Goal: Task Accomplishment & Management: Manage account settings

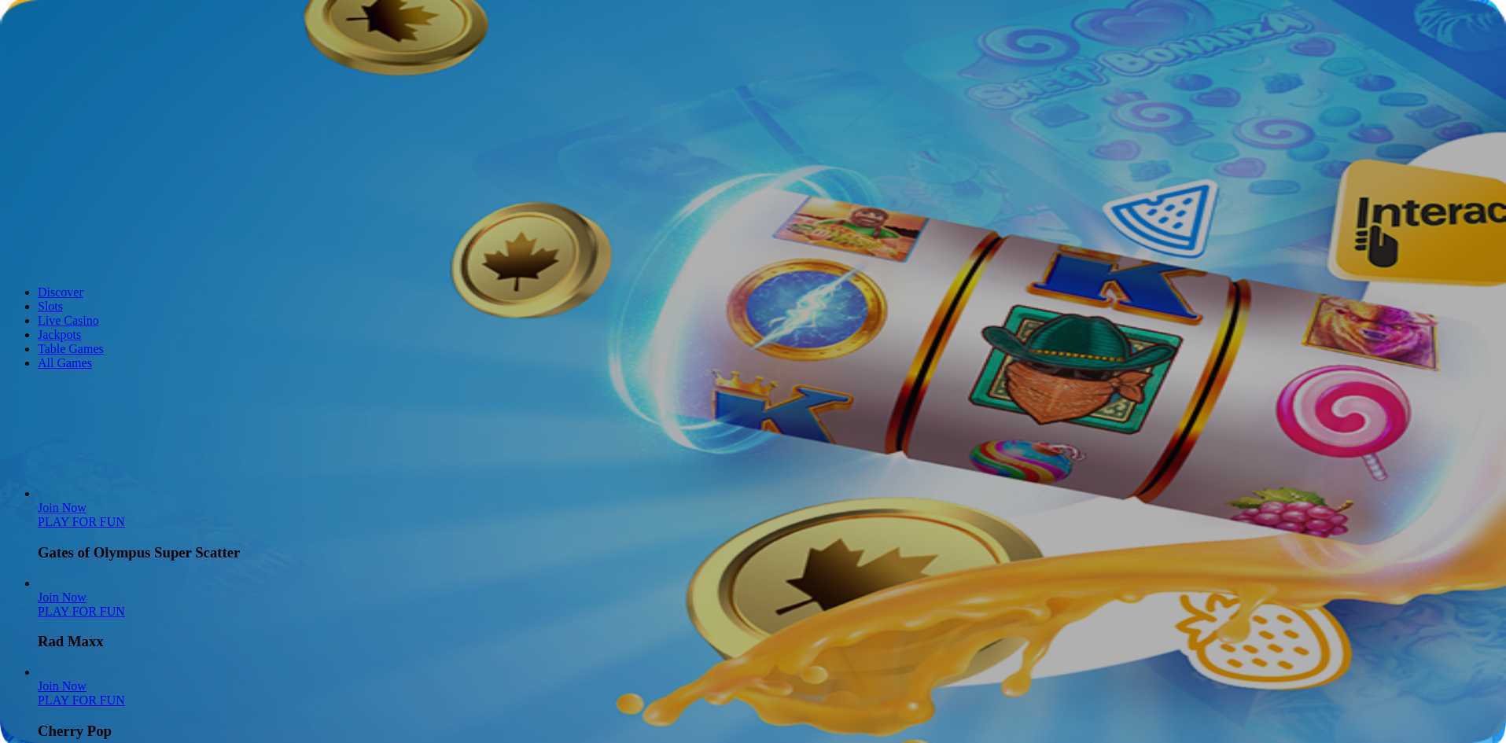
click at [75, 63] on span "Log in" at bounding box center [82, 57] width 28 height 12
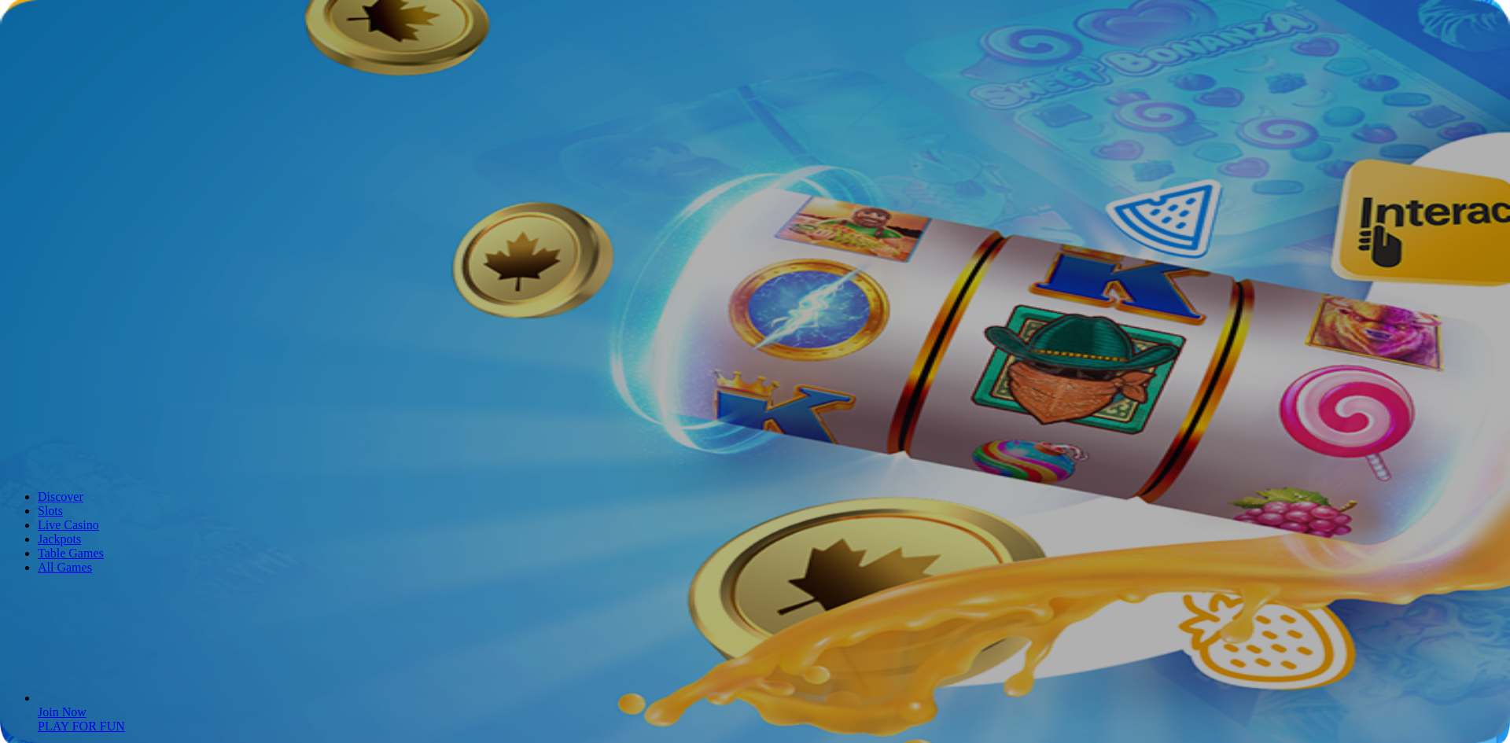
type input "**********"
click at [48, 317] on button "Log In" at bounding box center [27, 325] width 42 height 17
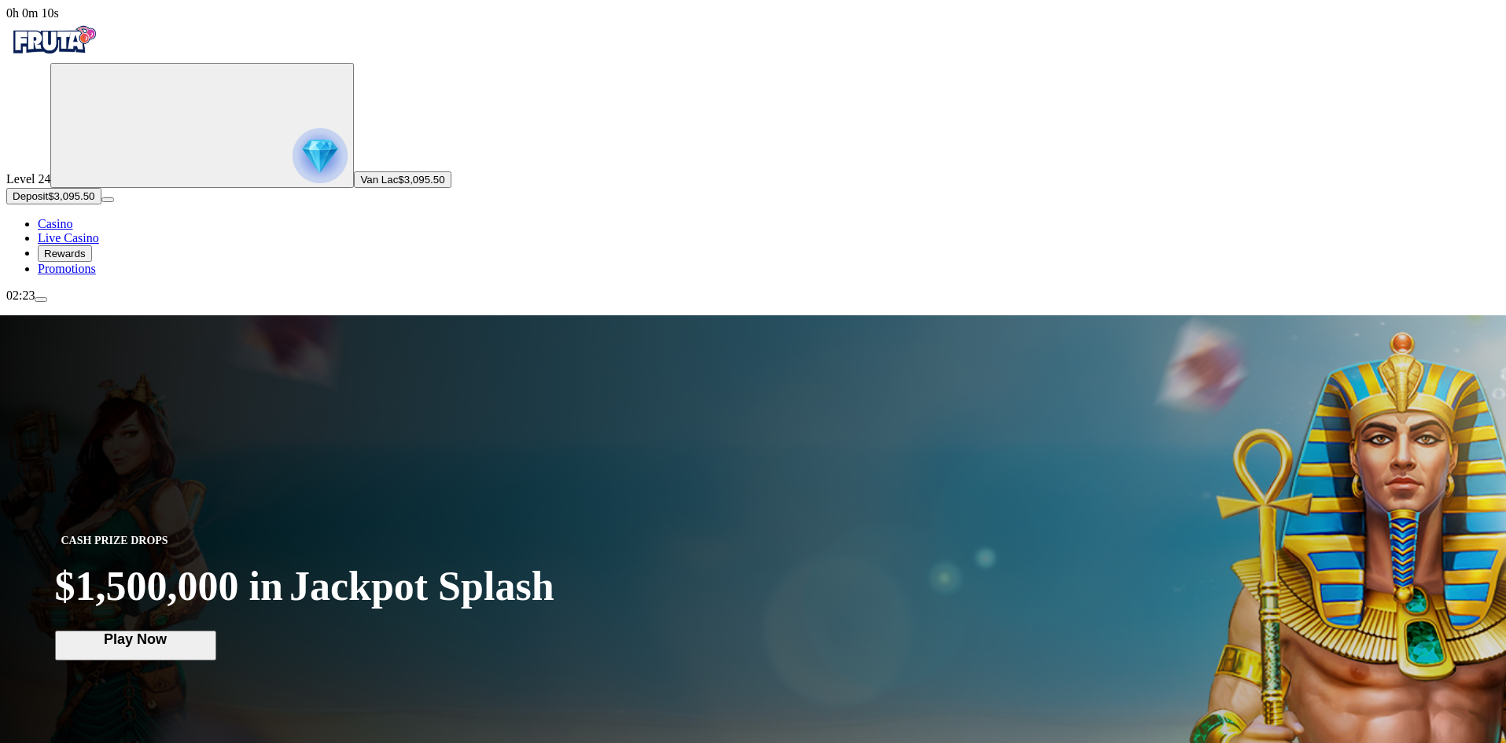
click at [41, 300] on span "menu icon" at bounding box center [41, 300] width 0 height 0
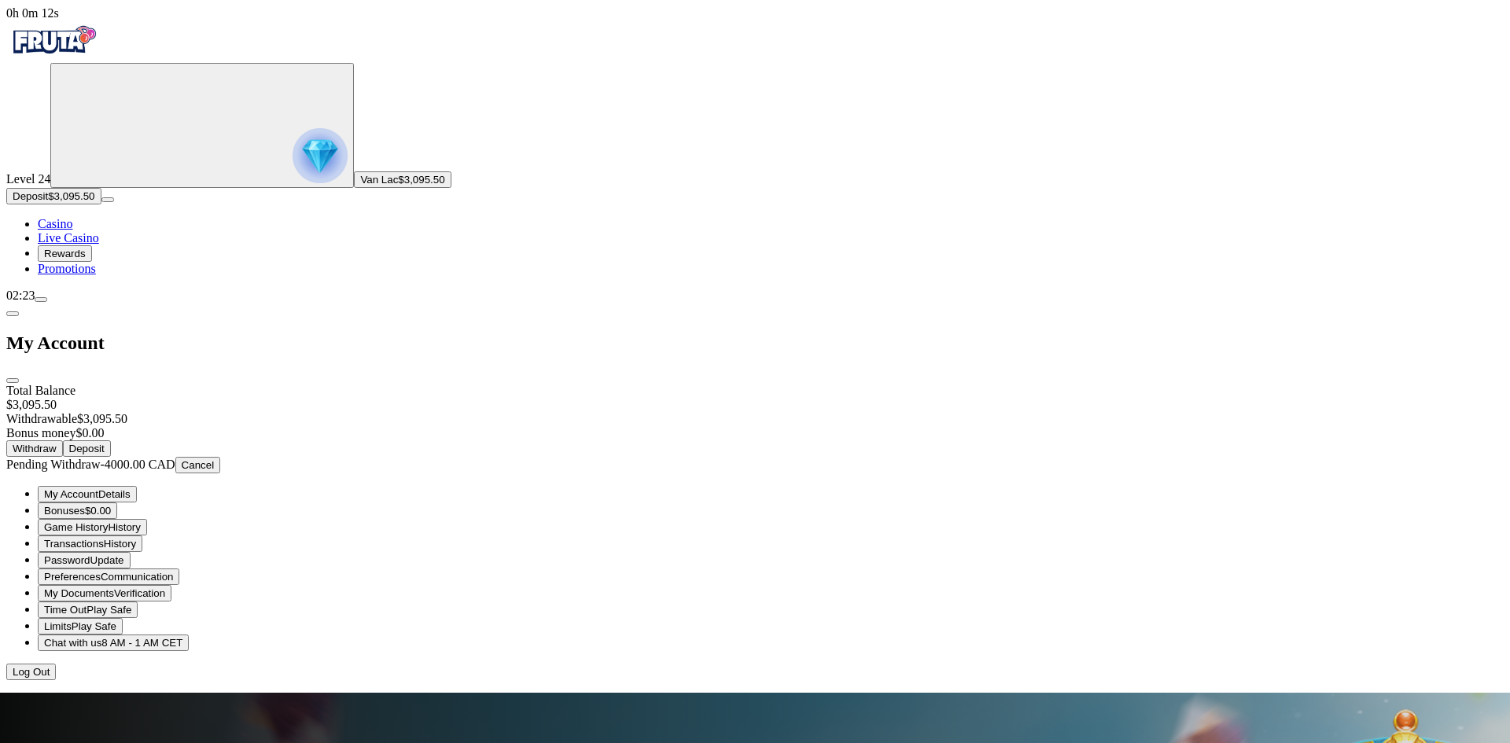
click at [57, 443] on span "Withdraw" at bounding box center [35, 449] width 44 height 12
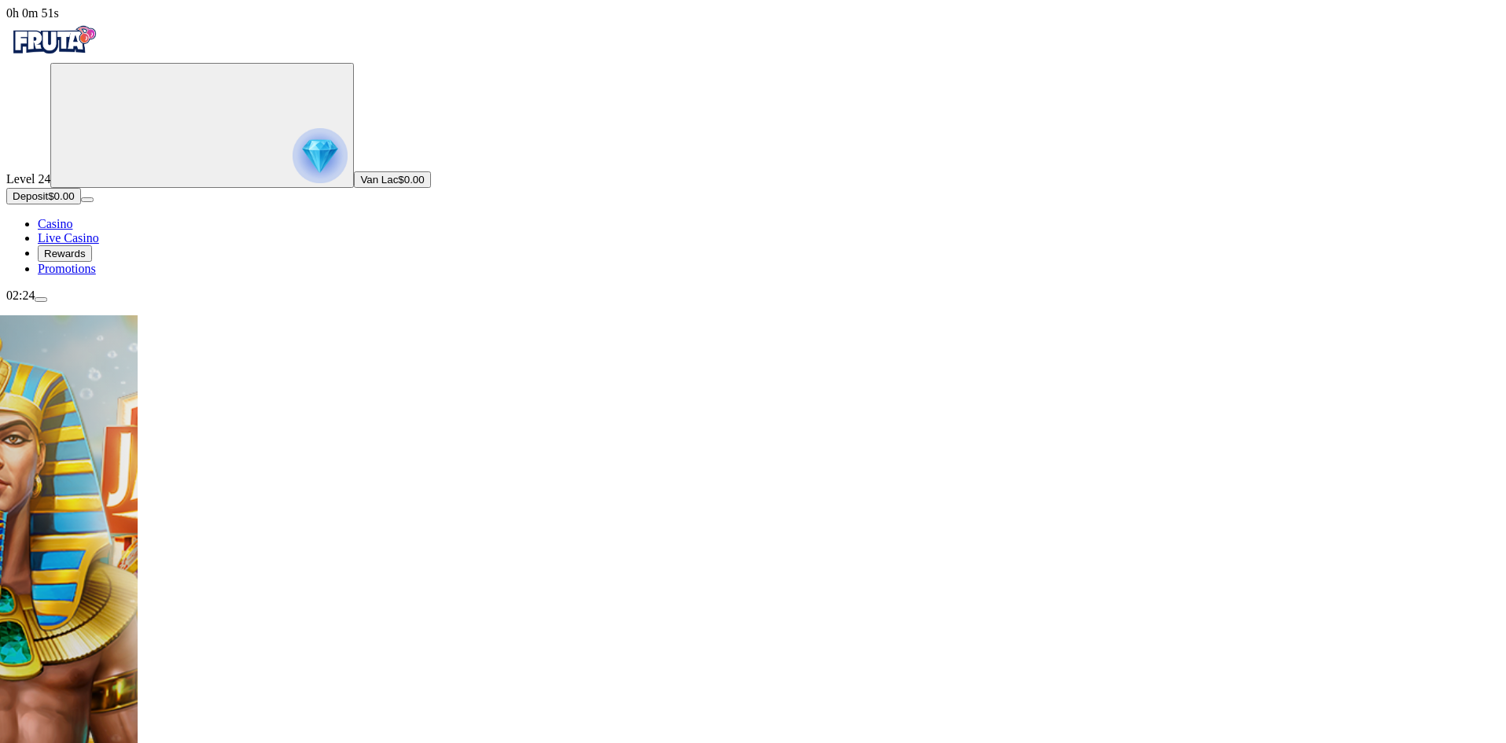
click at [41, 300] on span "menu icon" at bounding box center [41, 300] width 0 height 0
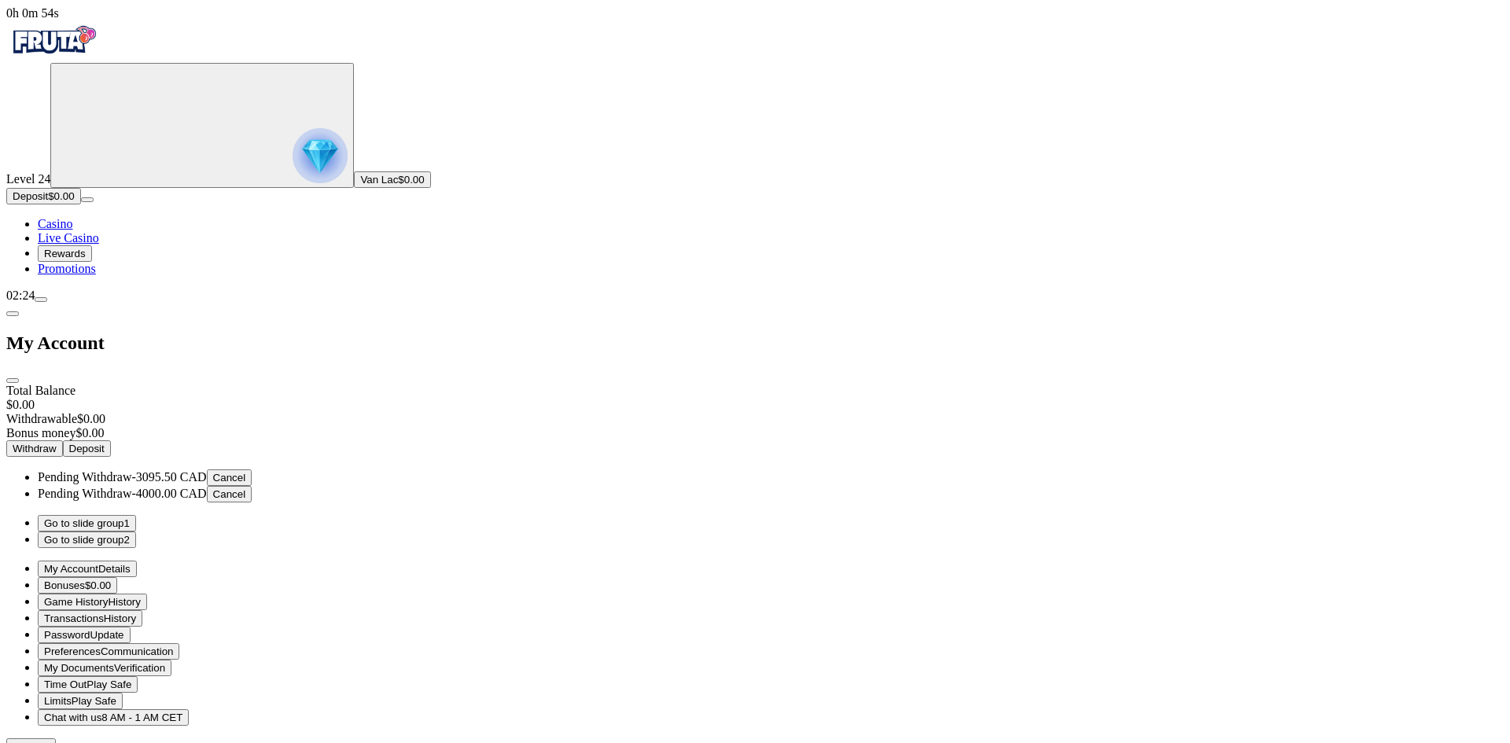
click at [207, 470] on span "-3095.50 CAD" at bounding box center [169, 476] width 75 height 13
drag, startPoint x: 333, startPoint y: 252, endPoint x: 151, endPoint y: 252, distance: 181.6
click at [151, 252] on div "0h 0m 56s Level 24 Van Lac $0.00 Deposit $0.00 Casino Live Casino Rewards Promo…" at bounding box center [754, 380] width 1497 height 748
